Goal: Task Accomplishment & Management: Manage account settings

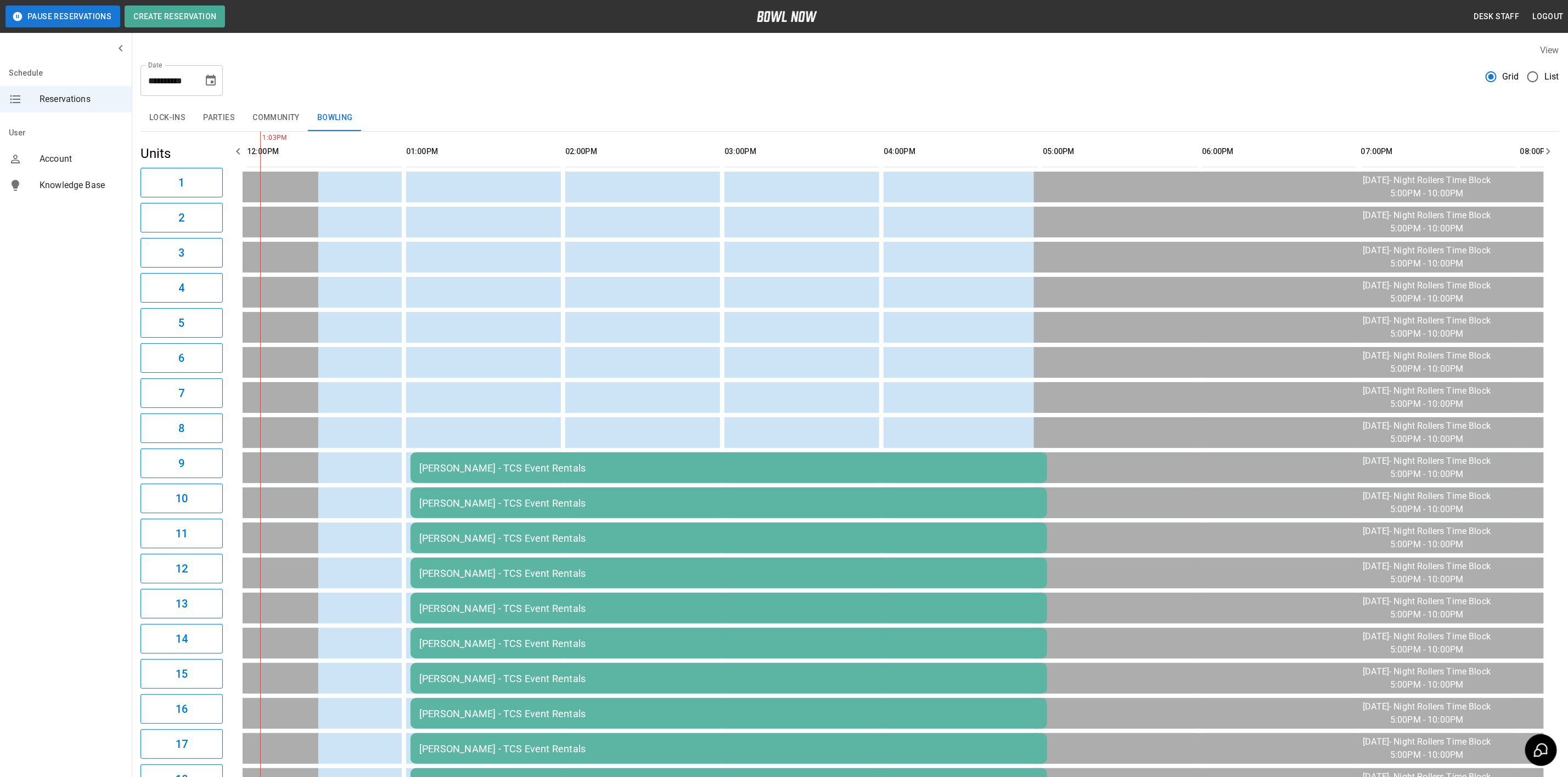
click at [211, 73] on button "Choose date, selected date is Dec 4, 2025" at bounding box center [211, 80] width 22 height 22
click at [211, 112] on icon "Previous month" at bounding box center [211, 113] width 4 height 7
click at [214, 112] on icon "Previous month" at bounding box center [211, 113] width 13 height 13
click at [101, 199] on button "12" at bounding box center [102, 201] width 20 height 20
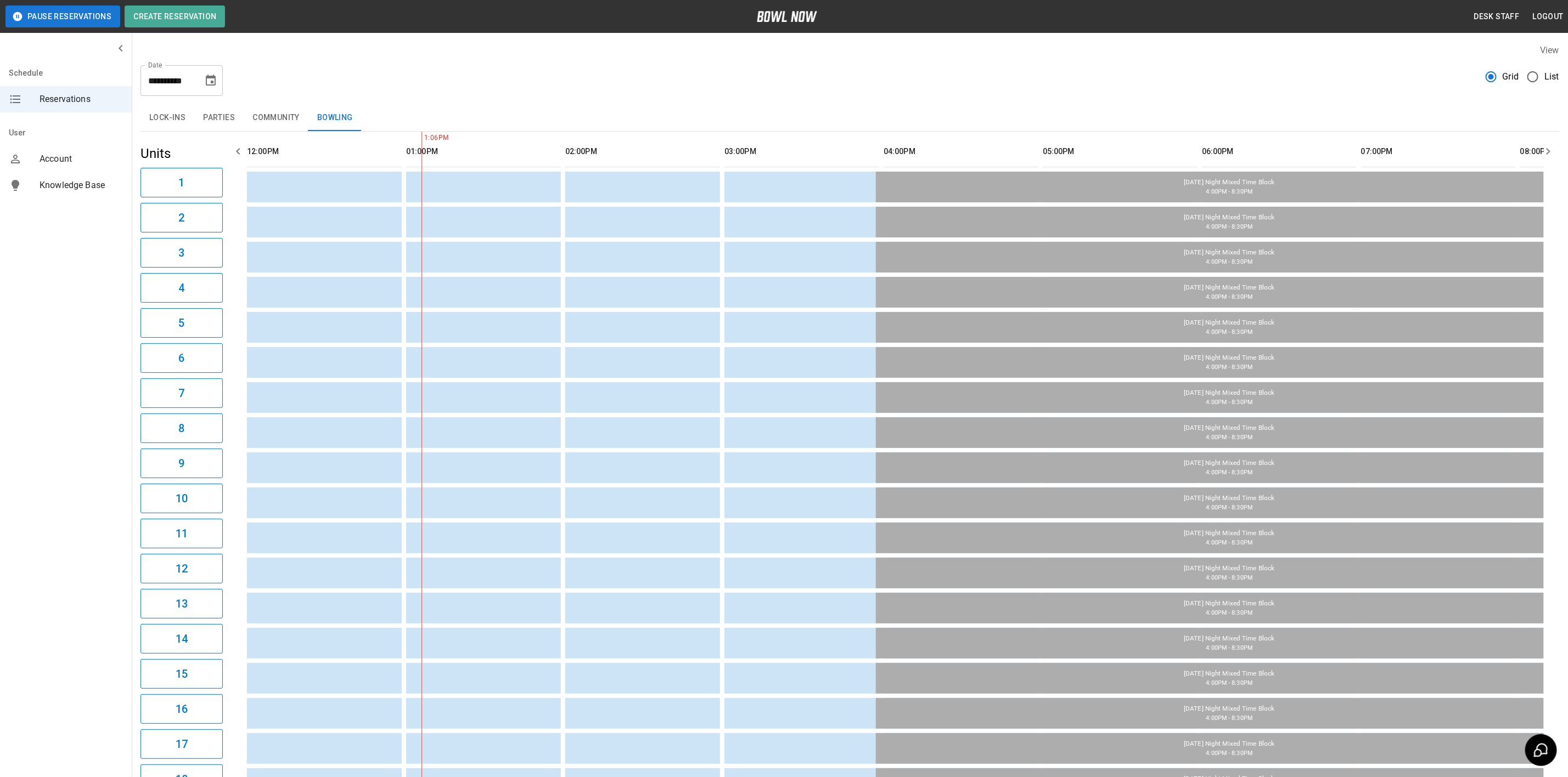
type input "**********"
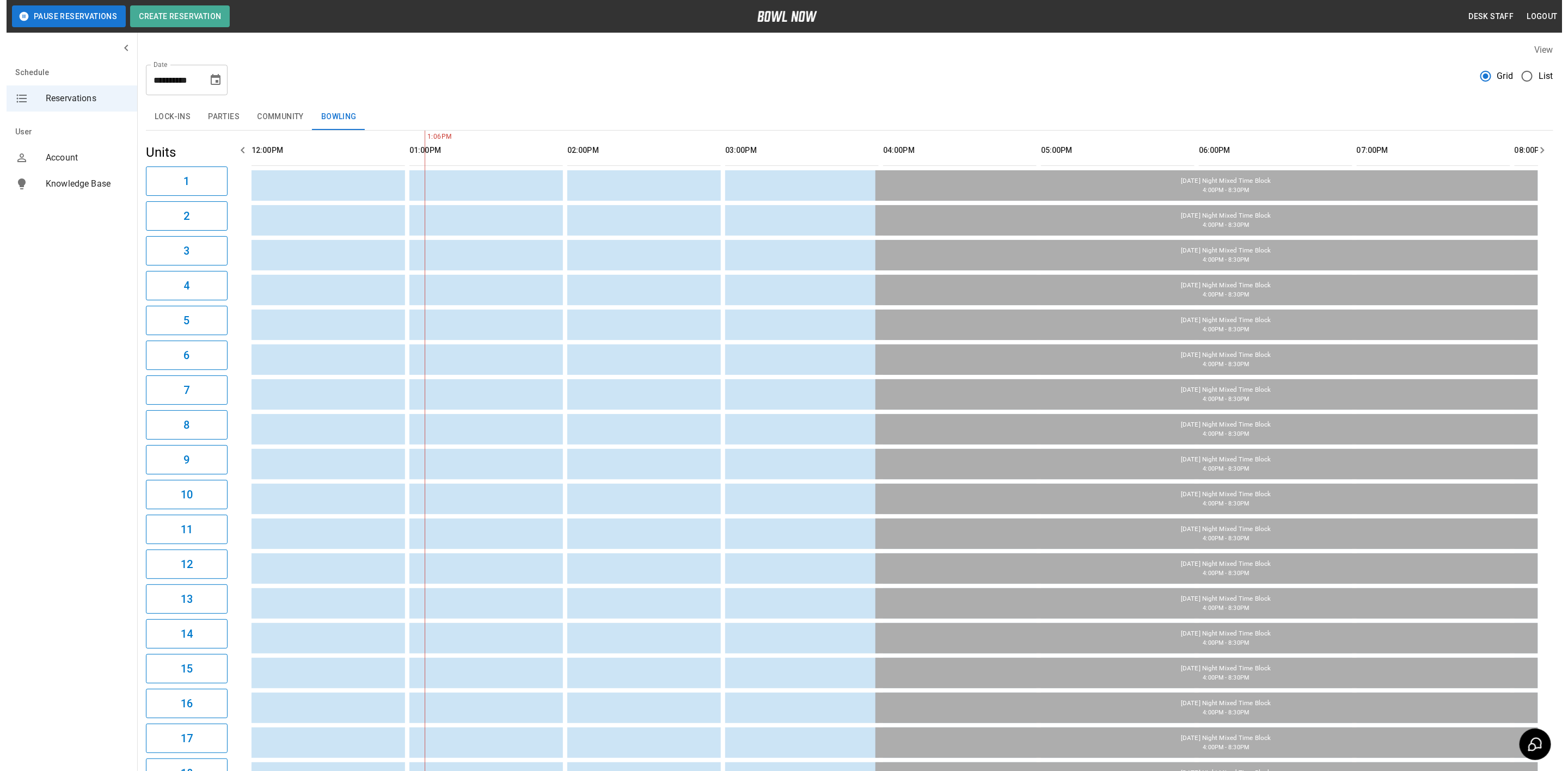
scroll to position [0, 631]
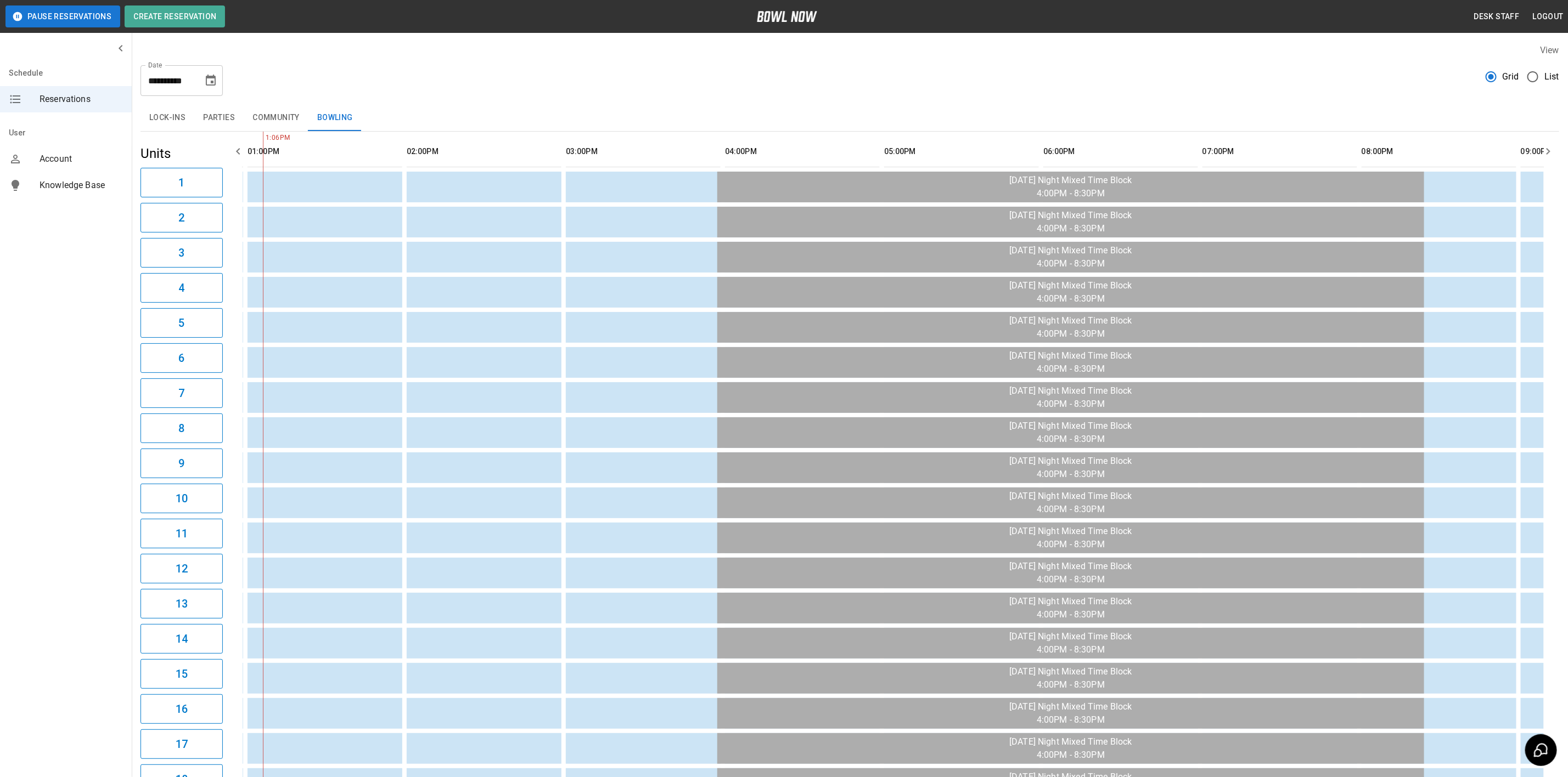
click at [216, 118] on button "Parties" at bounding box center [219, 118] width 50 height 26
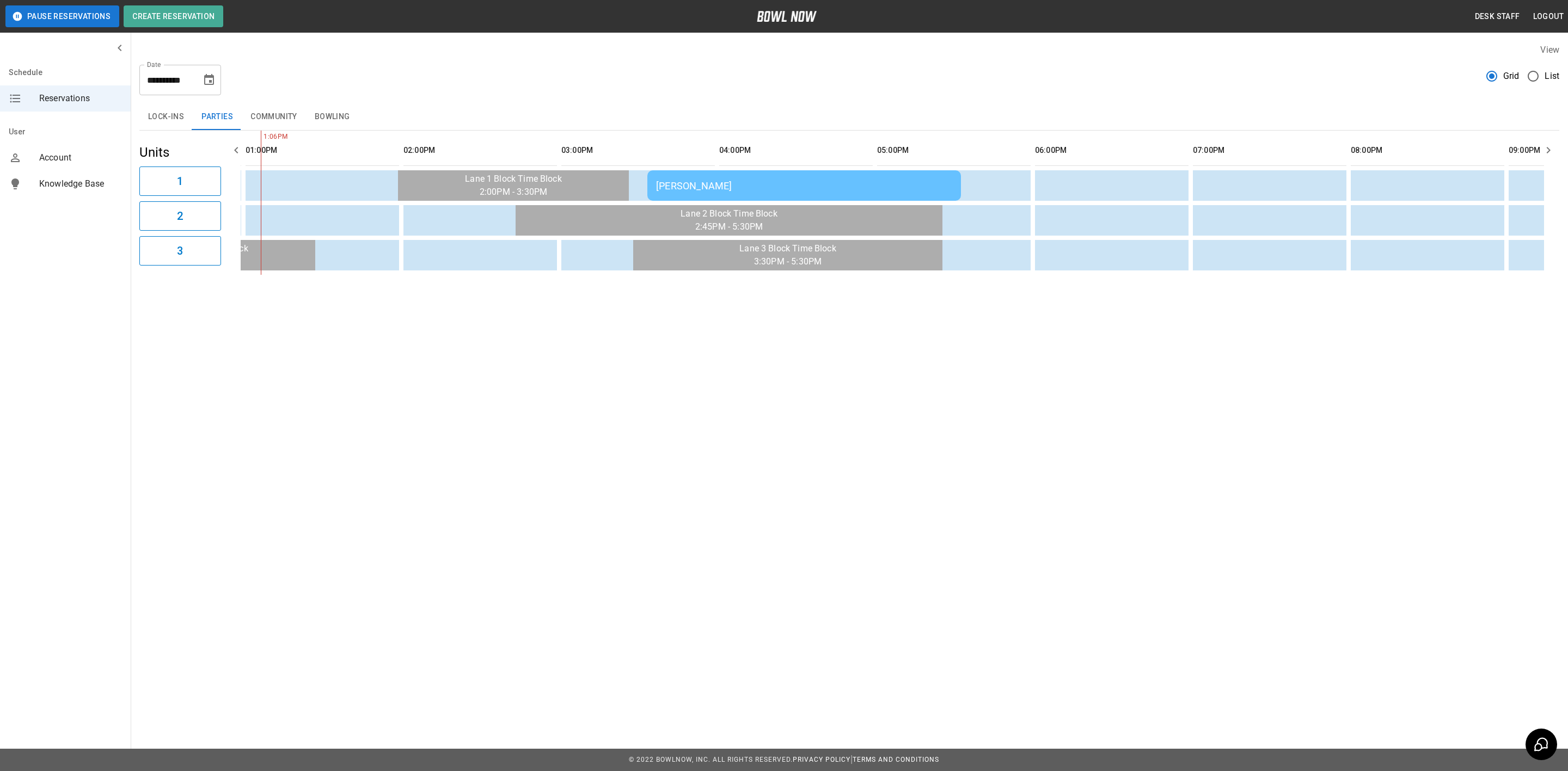
click at [711, 171] on td "[PERSON_NAME]" at bounding box center [804, 186] width 313 height 31
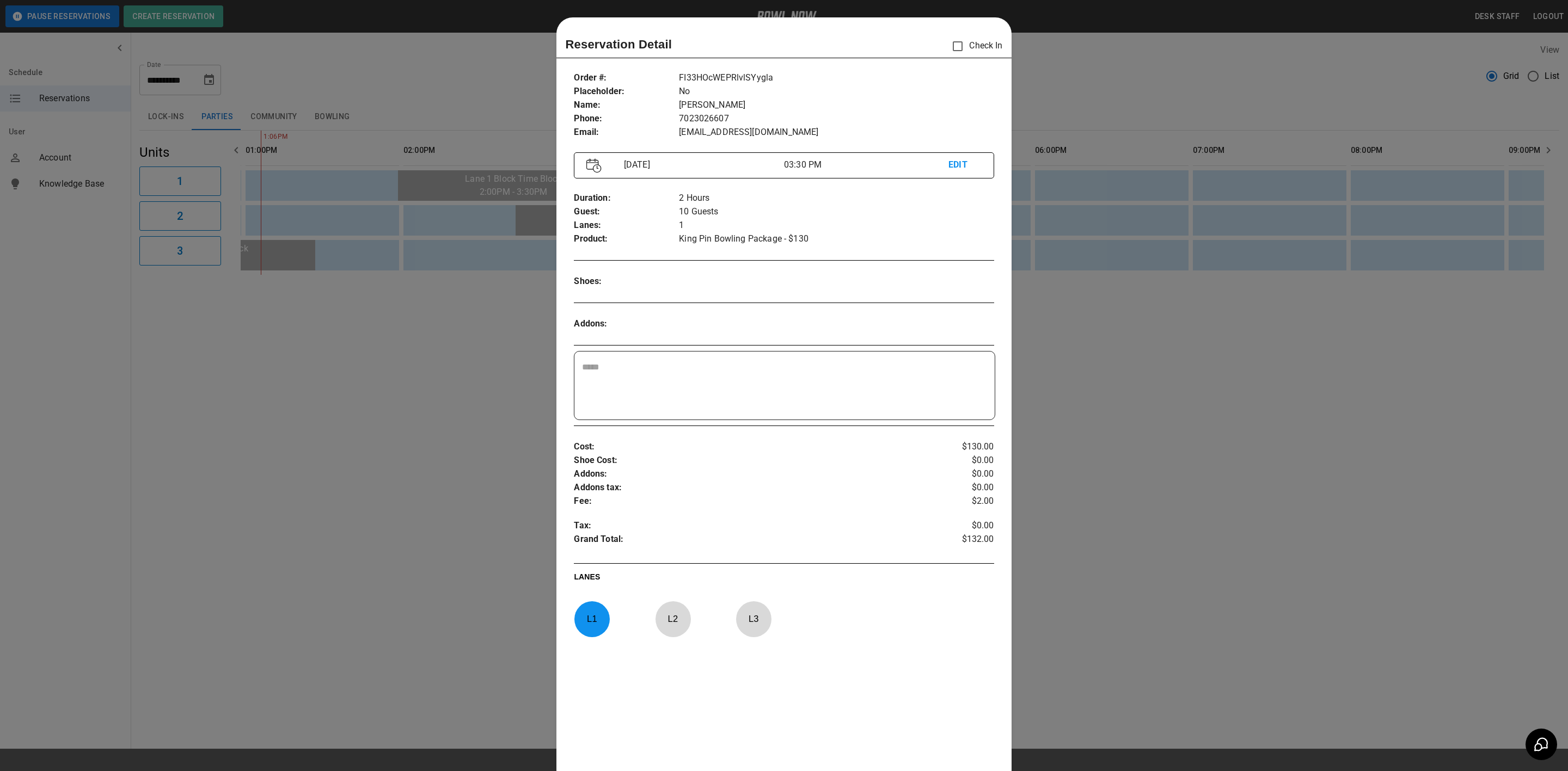
scroll to position [17, 0]
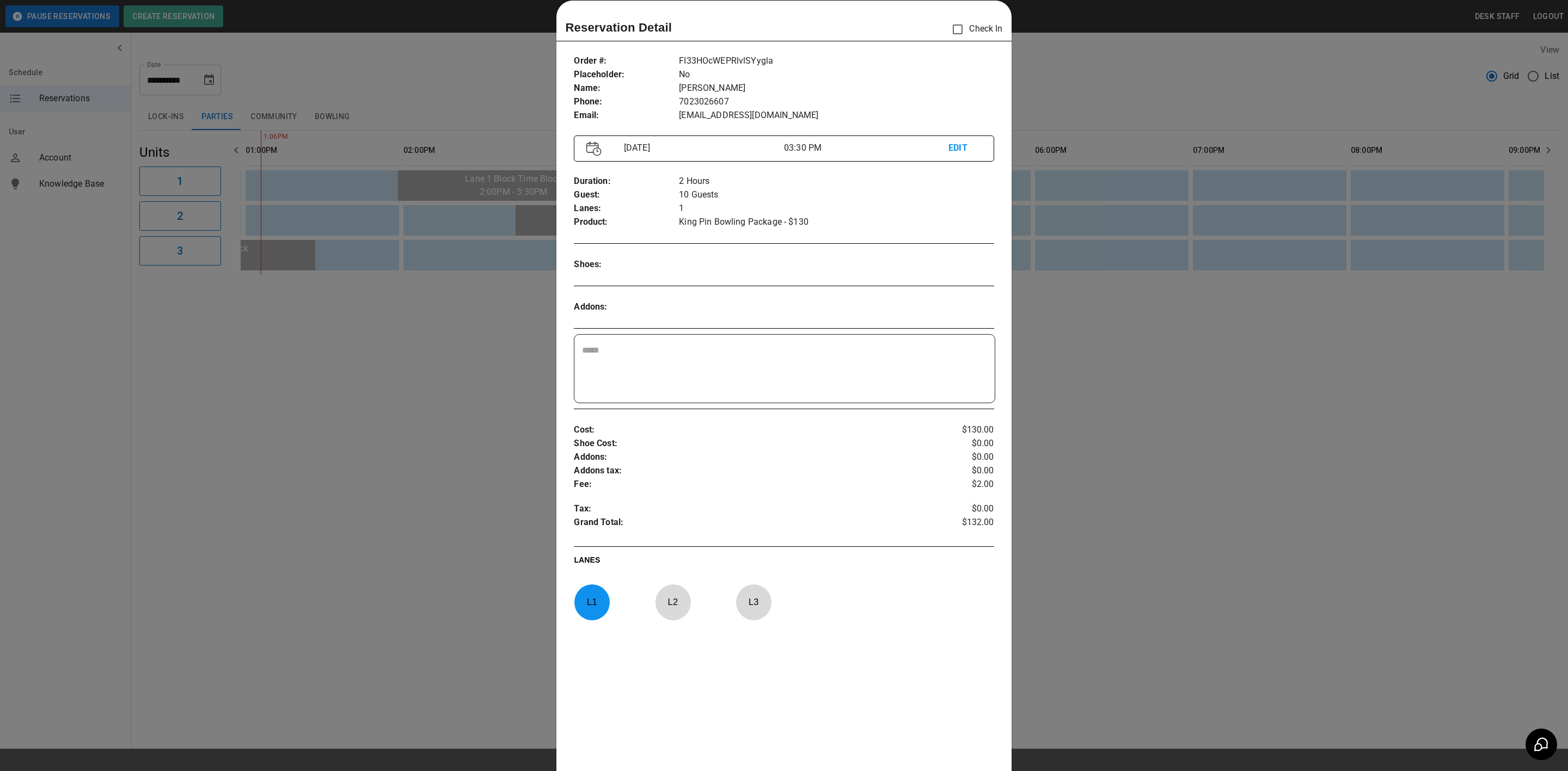
click at [846, 371] on textarea at bounding box center [784, 369] width 405 height 50
drag, startPoint x: 829, startPoint y: 148, endPoint x: 732, endPoint y: 142, distance: 97.2
click at [732, 142] on div "[DATE] 03:30 PM EDIT" at bounding box center [784, 148] width 419 height 26
drag, startPoint x: 732, startPoint y: 111, endPoint x: 807, endPoint y: 134, distance: 78.4
click at [732, 111] on p "[EMAIL_ADDRESS][DOMAIN_NAME]" at bounding box center [837, 116] width 315 height 14
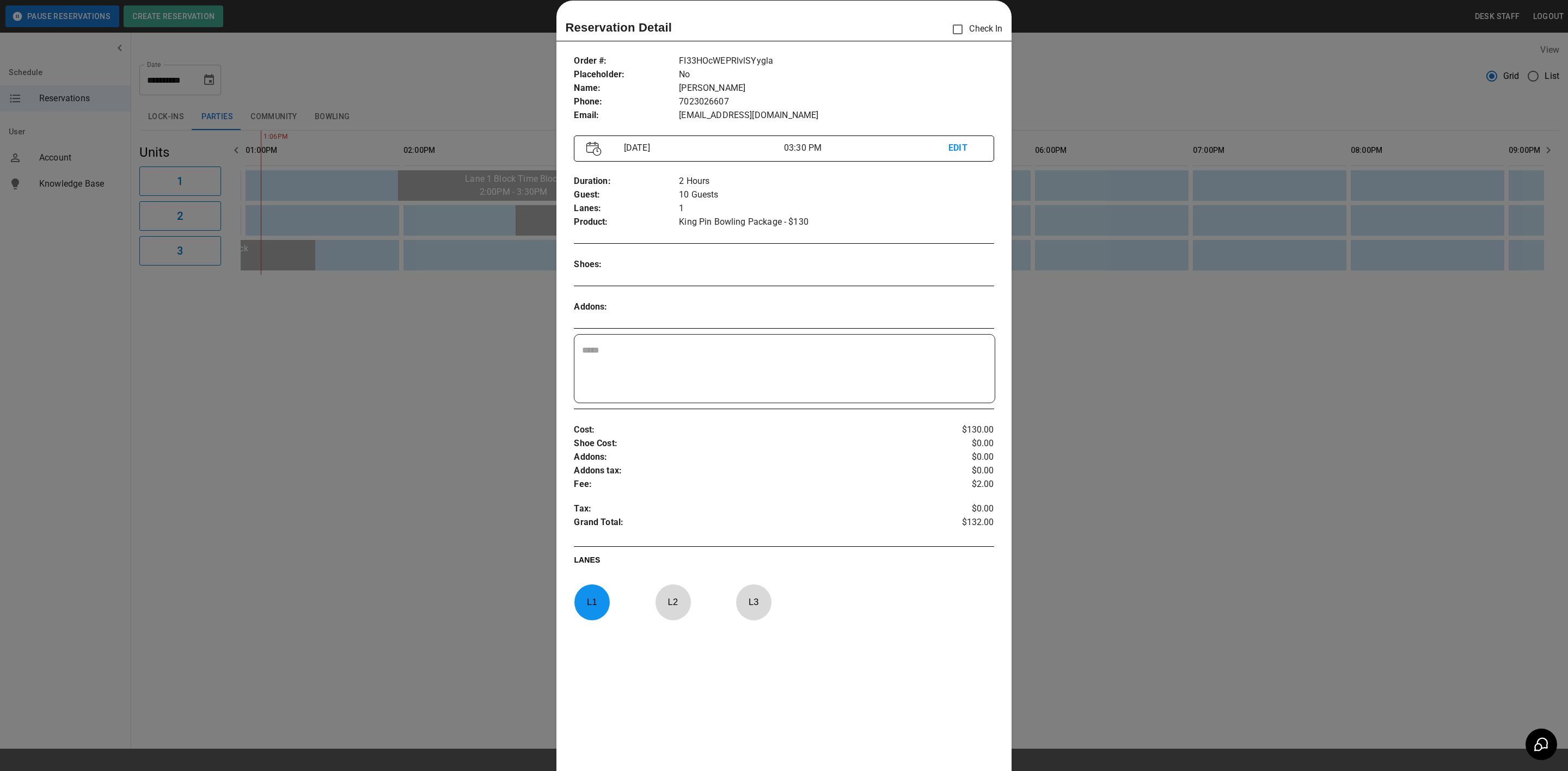
drag, startPoint x: 827, startPoint y: 149, endPoint x: 751, endPoint y: 151, distance: 76.0
click at [751, 151] on div "[DATE] 03:30 PM EDIT" at bounding box center [784, 148] width 419 height 26
drag, startPoint x: 731, startPoint y: 121, endPoint x: 740, endPoint y: 154, distance: 34.2
click at [731, 121] on p "[EMAIL_ADDRESS][DOMAIN_NAME]" at bounding box center [837, 116] width 315 height 14
click at [713, 366] on textarea at bounding box center [784, 369] width 405 height 50
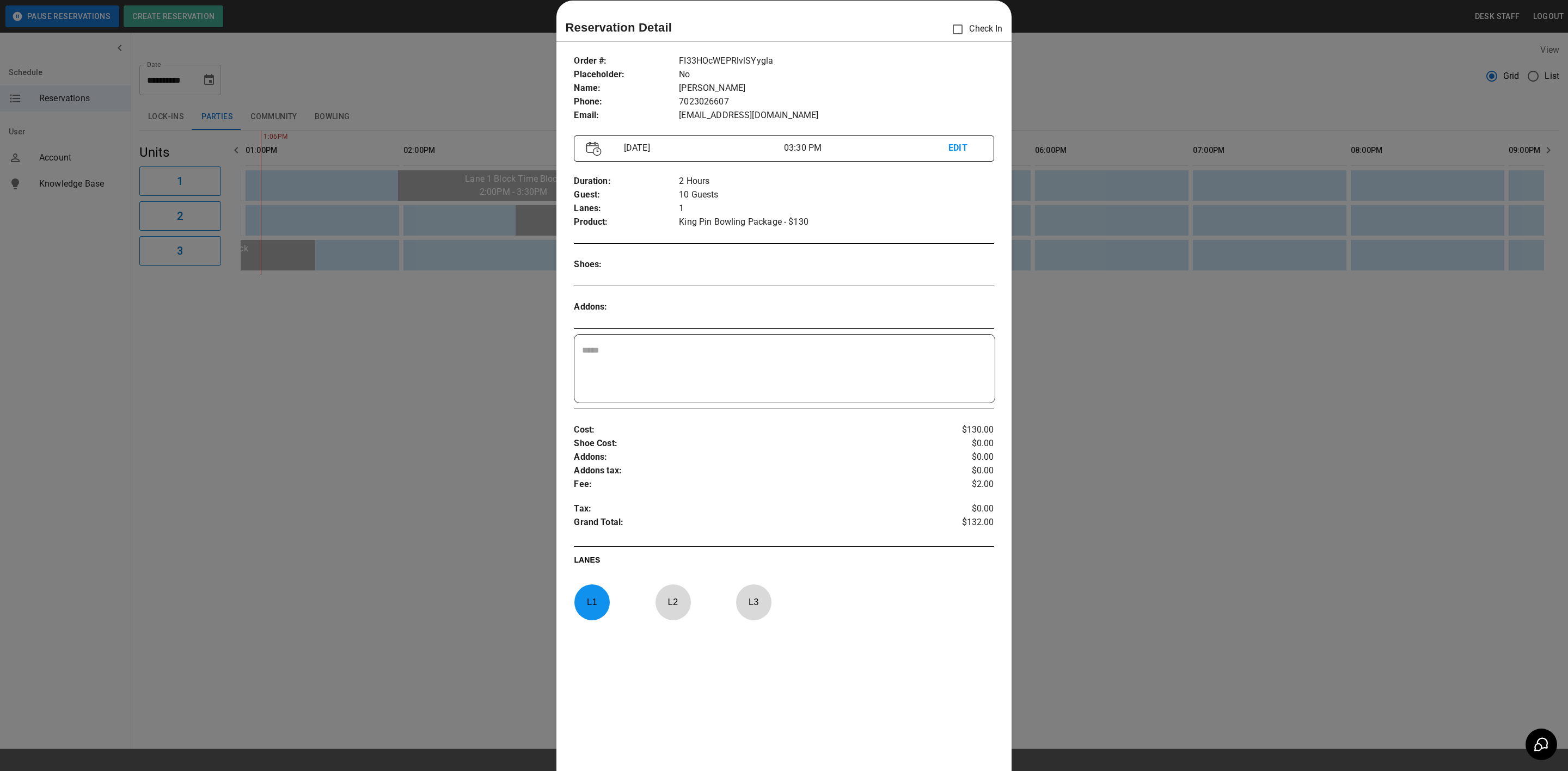
click at [607, 312] on p "Addons :" at bounding box center [626, 307] width 105 height 14
drag, startPoint x: 616, startPoint y: 310, endPoint x: 559, endPoint y: 309, distance: 57.0
click at [559, 309] on div "Order # : Placeholder : Name : Phone : Email : FI33HOcWEPRlvlSYygla No [PERSON_…" at bounding box center [784, 415] width 455 height 738
click at [641, 363] on textarea at bounding box center [784, 369] width 405 height 50
drag, startPoint x: 622, startPoint y: 351, endPoint x: 654, endPoint y: 346, distance: 32.4
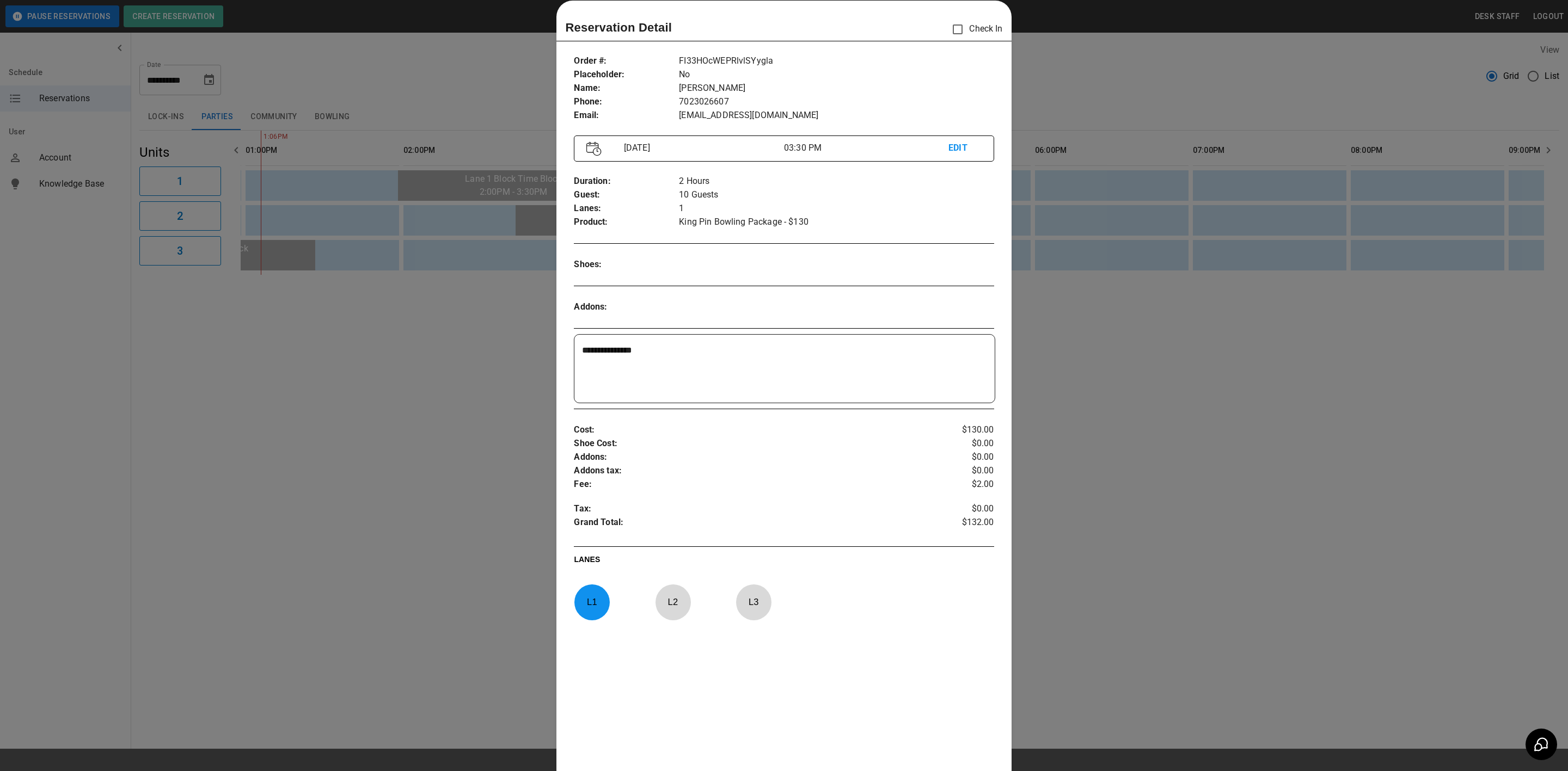
click at [622, 351] on textarea "**********" at bounding box center [783, 369] width 401 height 50
type textarea "**********"
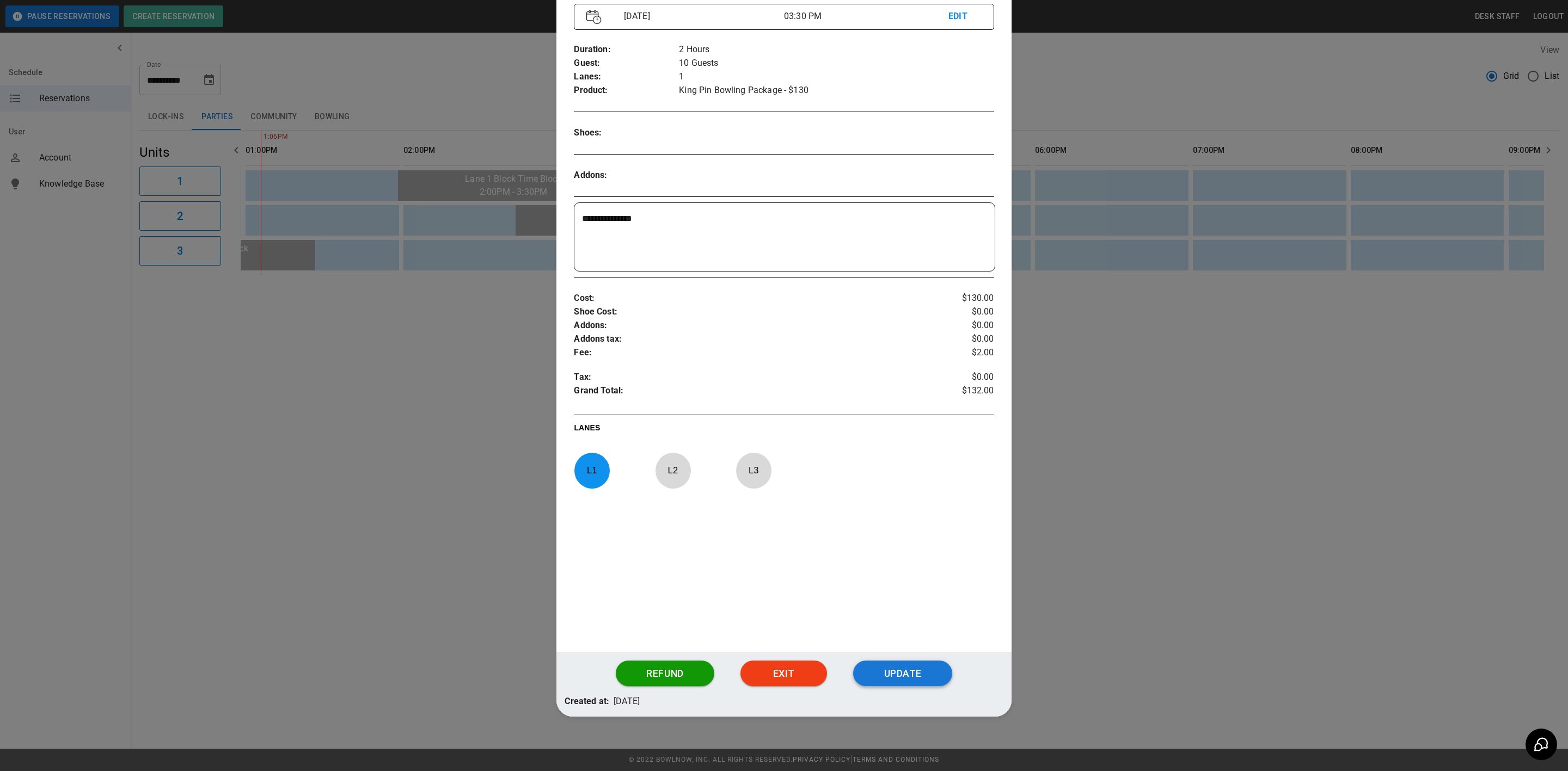
click at [869, 677] on button "Update" at bounding box center [903, 673] width 99 height 26
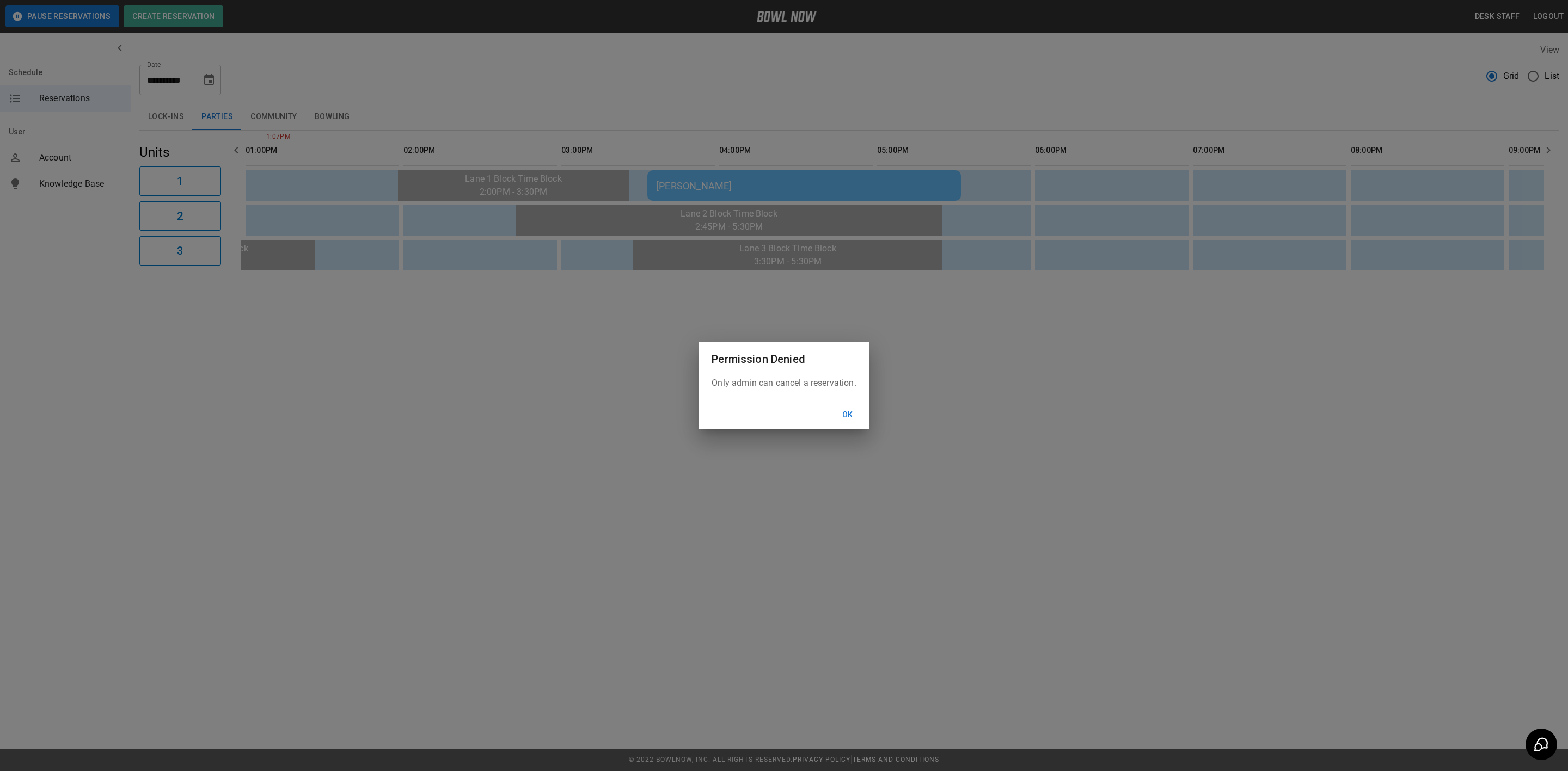
click at [850, 415] on button "Ok" at bounding box center [847, 415] width 35 height 20
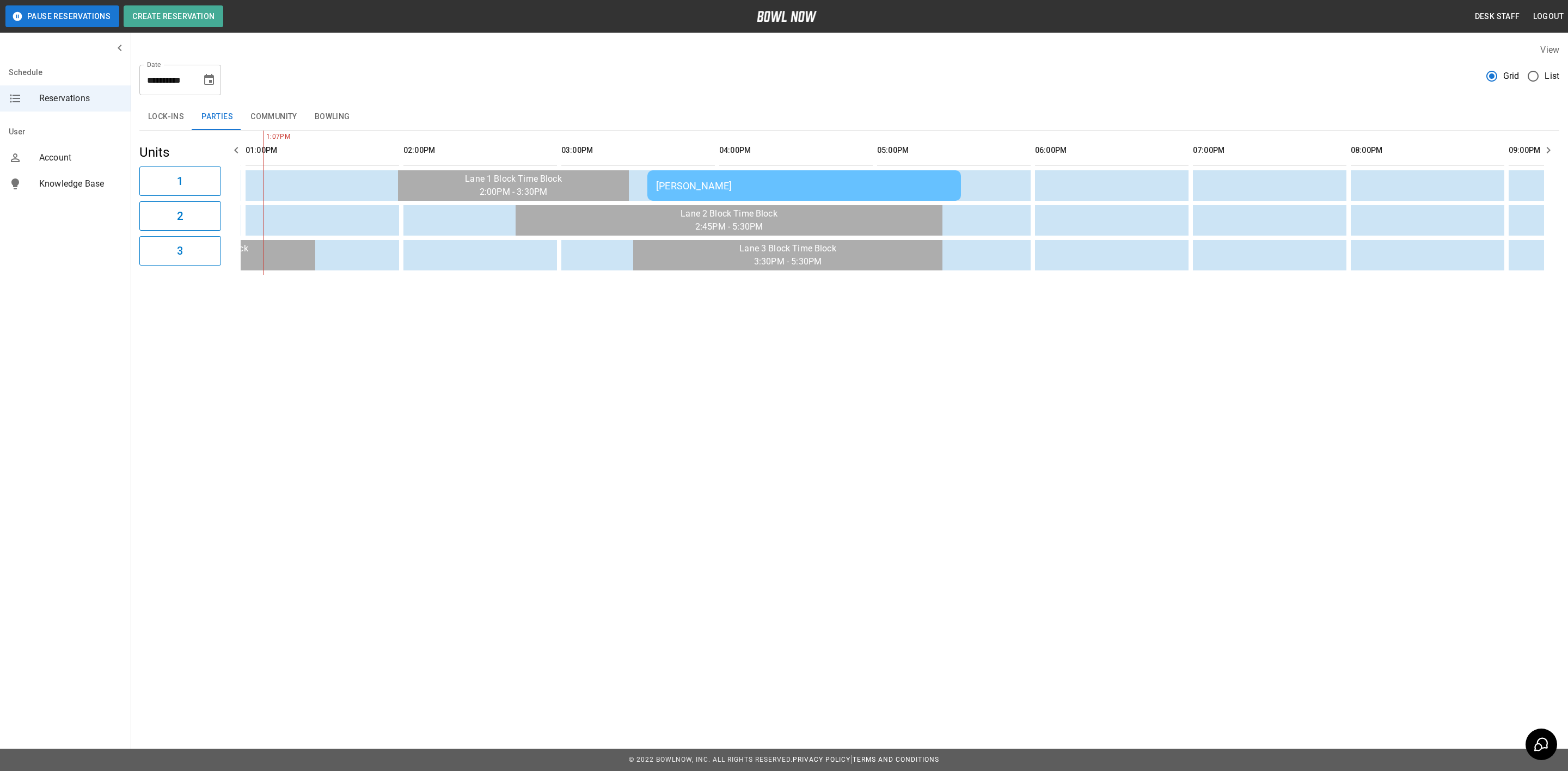
click at [703, 154] on th "sticky table" at bounding box center [704, 151] width 35 height 31
click at [732, 173] on td "[PERSON_NAME]" at bounding box center [804, 186] width 313 height 31
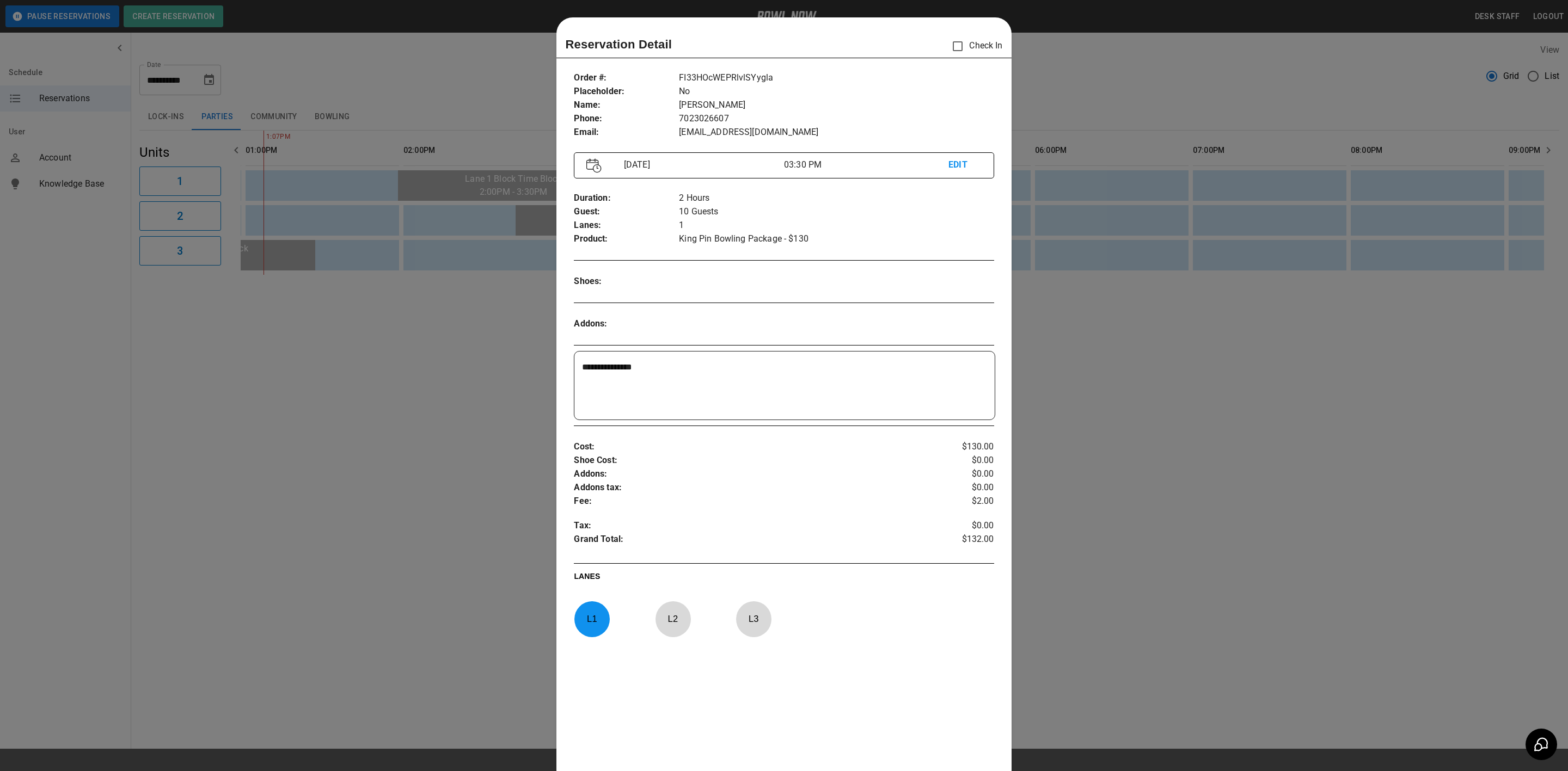
scroll to position [17, 0]
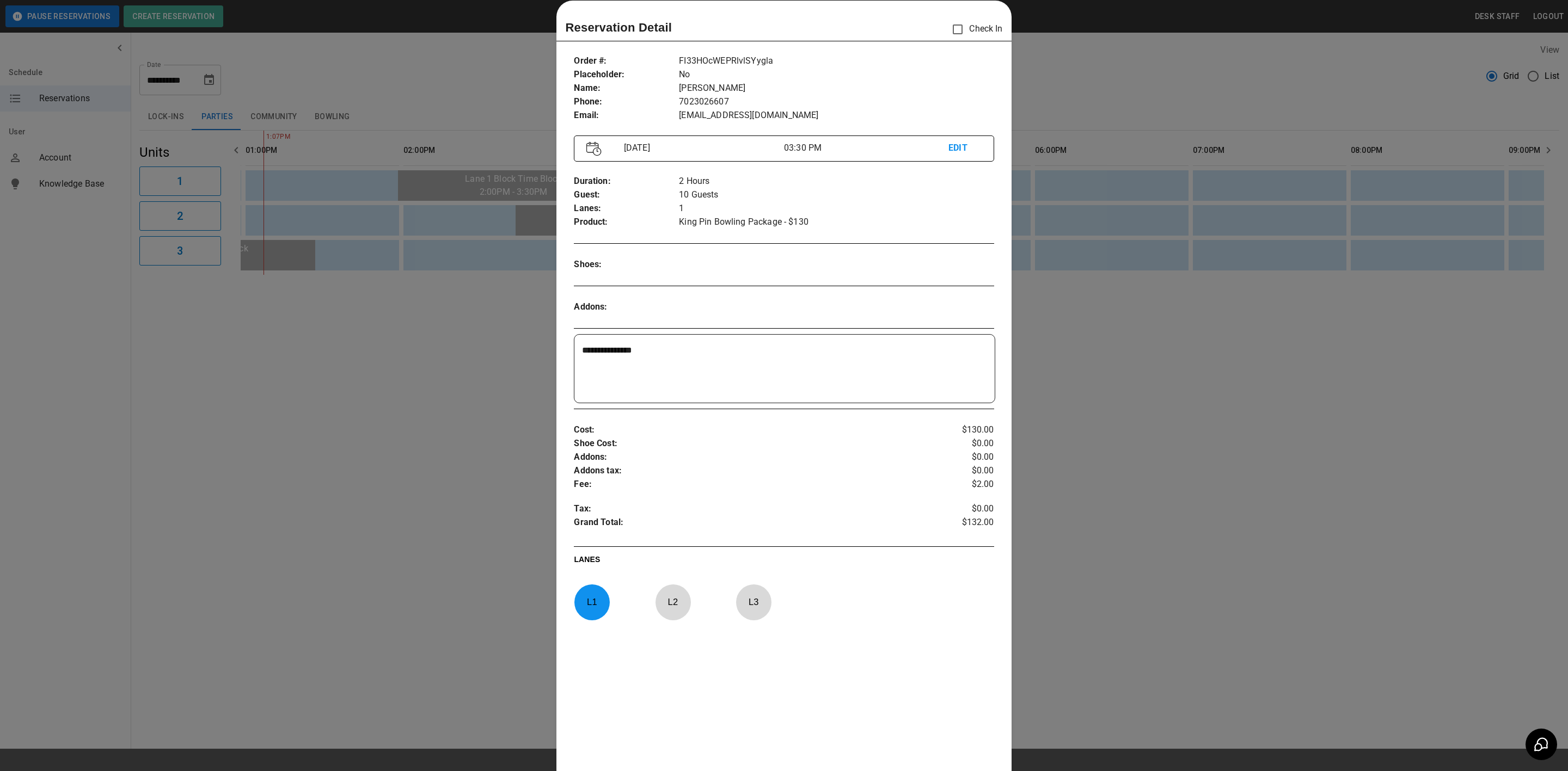
click at [799, 348] on textarea "**********" at bounding box center [783, 369] width 401 height 50
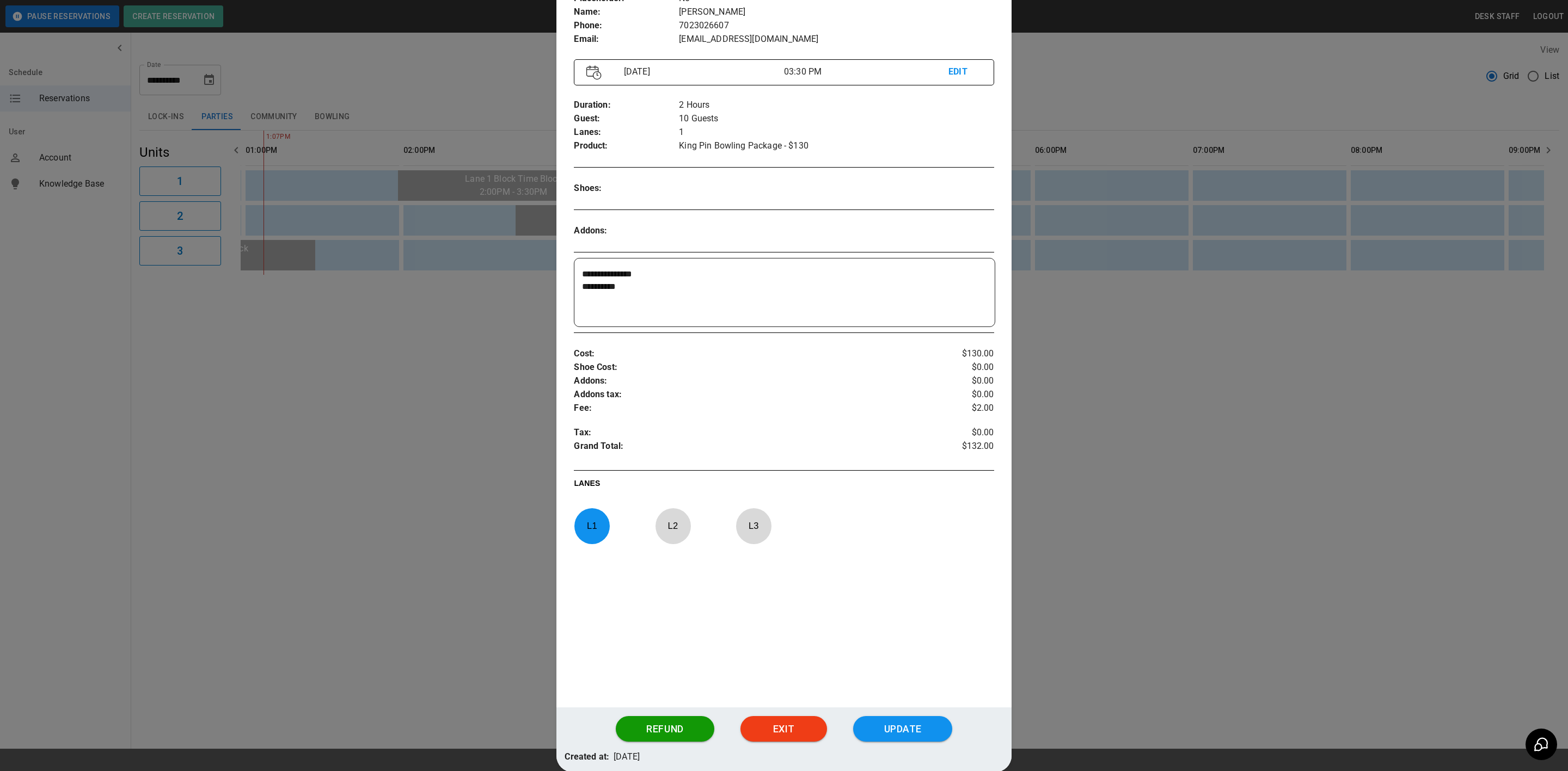
scroll to position [151, 0]
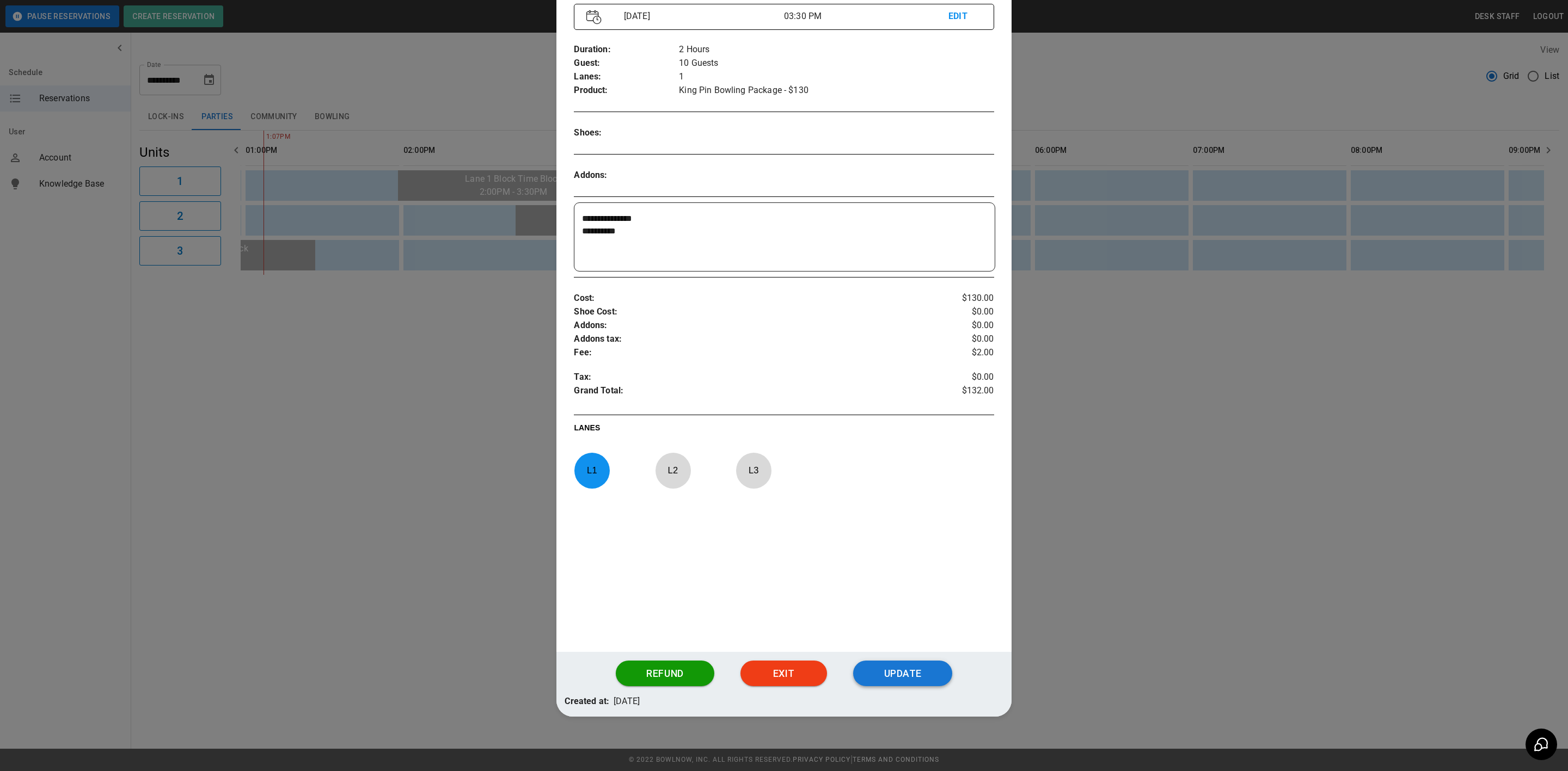
type textarea "**********"
click at [919, 676] on button "Update" at bounding box center [903, 673] width 99 height 26
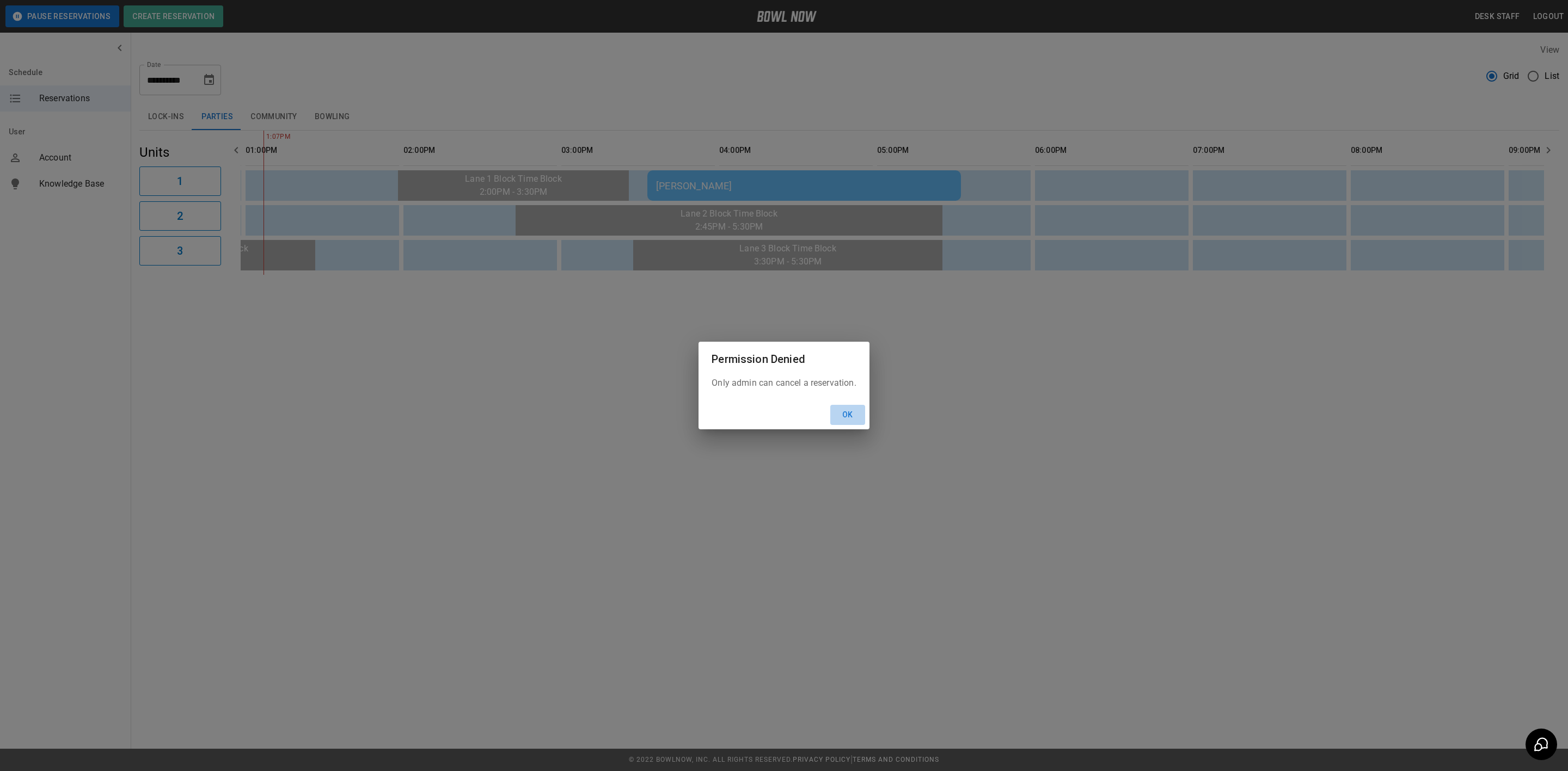
click at [842, 410] on button "Ok" at bounding box center [847, 415] width 35 height 20
